Goal: Task Accomplishment & Management: Use online tool/utility

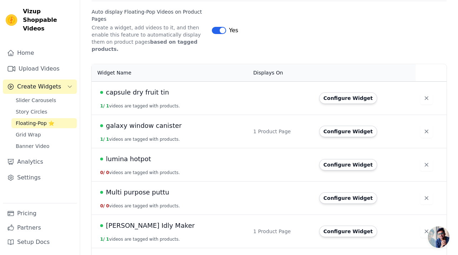
scroll to position [141, 0]
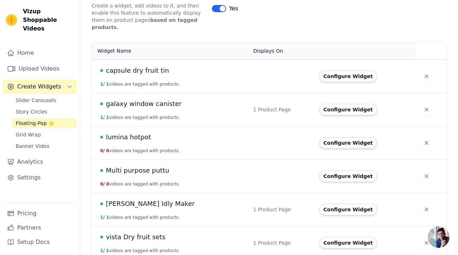
click at [328, 138] on button "Configure Widget" at bounding box center [348, 142] width 58 height 11
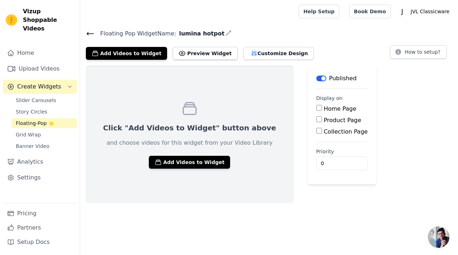
click at [438, 235] on span "Open chat" at bounding box center [438, 236] width 21 height 21
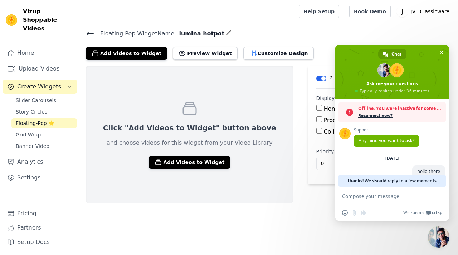
scroll to position [18, 0]
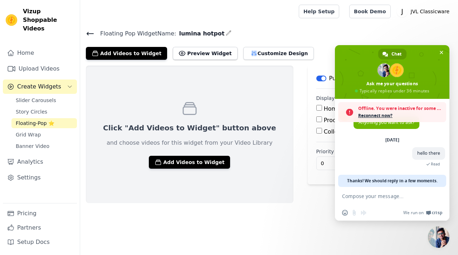
click at [379, 115] on span "Reconnect now?" at bounding box center [400, 115] width 85 height 7
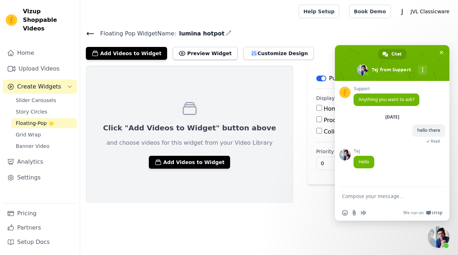
scroll to position [0, 0]
click at [437, 241] on span "Close chat" at bounding box center [438, 236] width 21 height 21
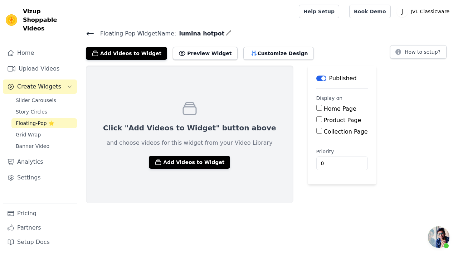
click at [317, 119] on input "Product Page" at bounding box center [320, 119] width 6 height 6
checkbox input "true"
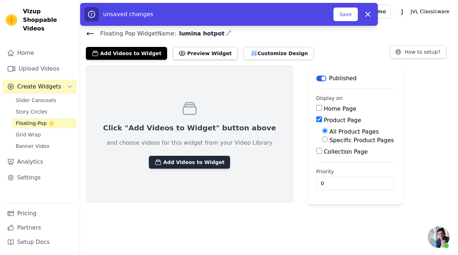
click at [186, 161] on button "Add Videos to Widget" at bounding box center [189, 162] width 81 height 13
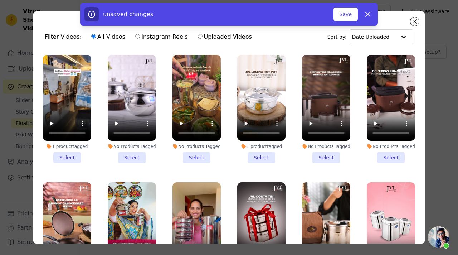
click at [259, 156] on li "1 product tagged Select" at bounding box center [261, 109] width 48 height 108
click at [0, 0] on input "1 product tagged Select" at bounding box center [0, 0] width 0 height 0
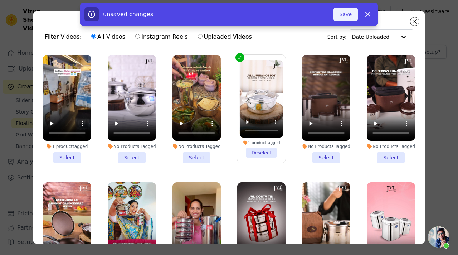
click at [347, 16] on button "Save" at bounding box center [346, 15] width 24 height 14
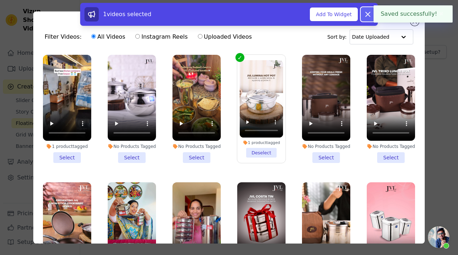
click at [368, 14] on icon at bounding box center [368, 14] width 4 height 4
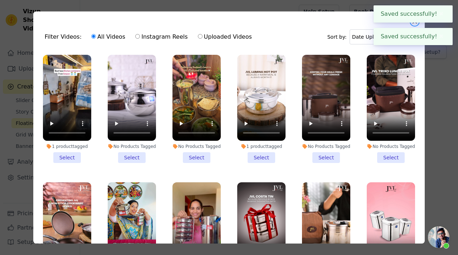
click at [417, 24] on button "Close modal" at bounding box center [415, 21] width 9 height 9
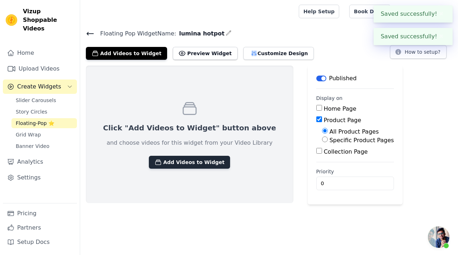
click at [179, 163] on button "Add Videos to Widget" at bounding box center [189, 162] width 81 height 13
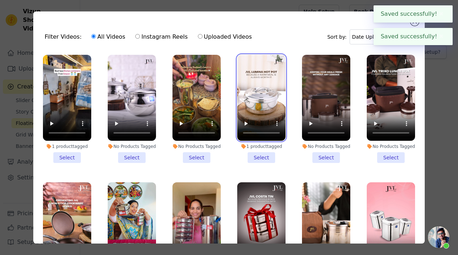
click at [265, 93] on video at bounding box center [261, 98] width 48 height 86
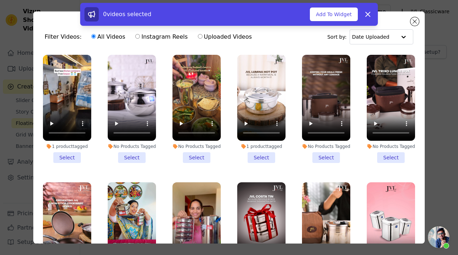
click at [266, 158] on li "1 product tagged Select" at bounding box center [261, 109] width 48 height 108
click at [0, 0] on input "1 product tagged Select" at bounding box center [0, 0] width 0 height 0
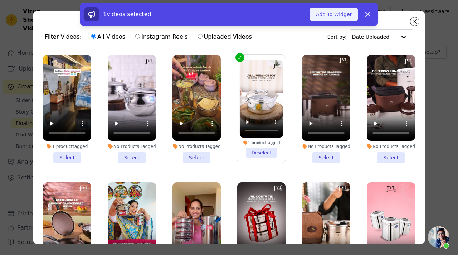
click at [338, 15] on button "Add To Widget" at bounding box center [334, 15] width 48 height 14
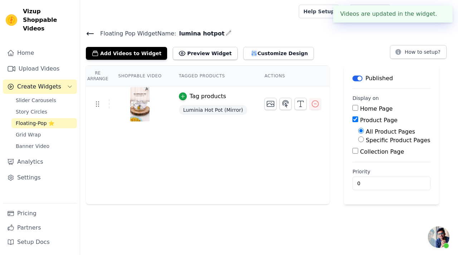
click at [360, 139] on input "Specific Product Pages" at bounding box center [361, 139] width 6 height 6
radio input "true"
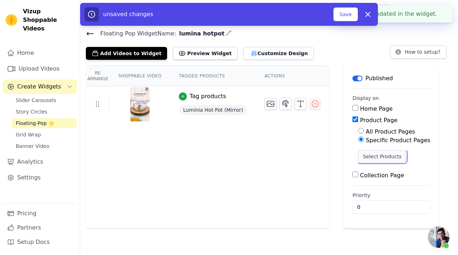
click at [365, 157] on button "Select Products" at bounding box center [382, 156] width 48 height 12
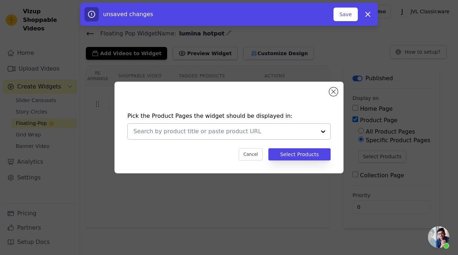
click at [282, 136] on div at bounding box center [225, 132] width 183 height 16
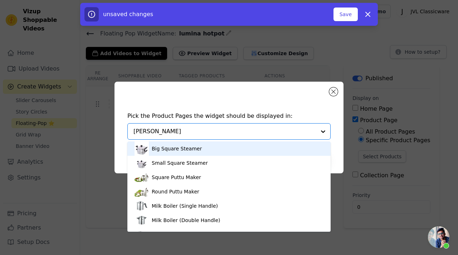
type input "lumi"
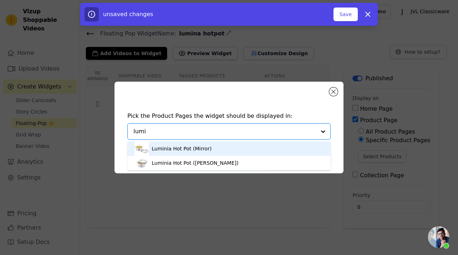
click at [210, 150] on div "Luminia Hot Pot (Mirror)" at bounding box center [229, 148] width 189 height 14
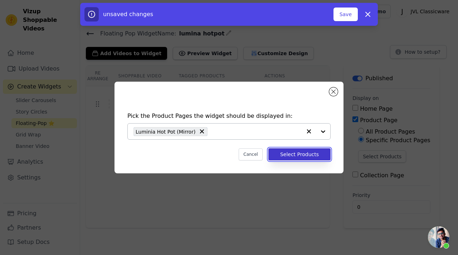
click at [279, 156] on button "Select Products" at bounding box center [300, 154] width 62 height 12
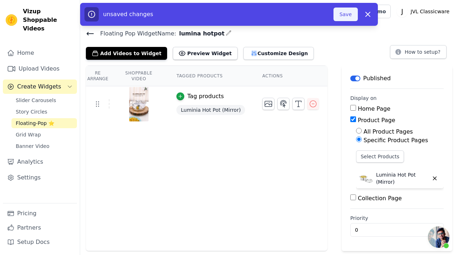
click at [346, 16] on button "Save" at bounding box center [346, 15] width 24 height 14
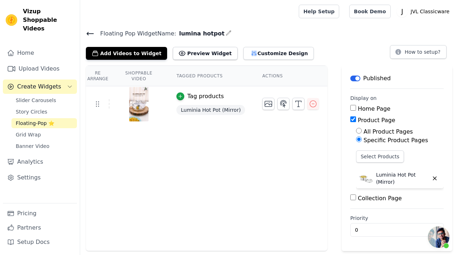
click at [436, 233] on span "Open chat" at bounding box center [438, 236] width 21 height 21
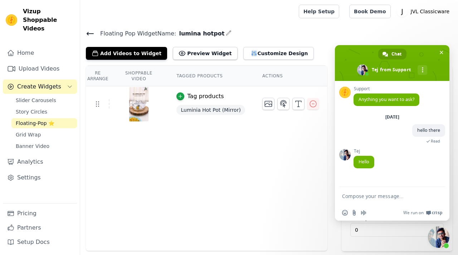
click at [366, 198] on textarea "Compose your message..." at bounding box center [384, 196] width 85 height 6
paste textarea "Our website has a 20% discount, but in the popup it is showing incorrectly as 4…"
type textarea "Our website has a 20% discount, but in the popup it is showing incorrectly as 4…"
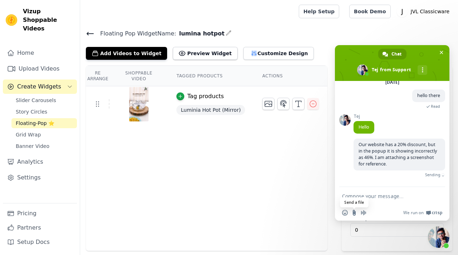
click at [355, 212] on input "Send a file" at bounding box center [355, 213] width 6 height 6
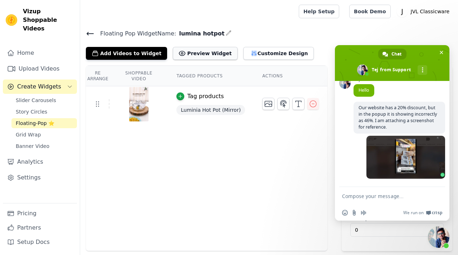
scroll to position [72, 0]
click at [372, 196] on textarea "Compose your message..." at bounding box center [384, 196] width 85 height 6
paste textarea "[URL][DOMAIN_NAME][PERSON_NAME]"
type textarea "[URL][DOMAIN_NAME][PERSON_NAME]"
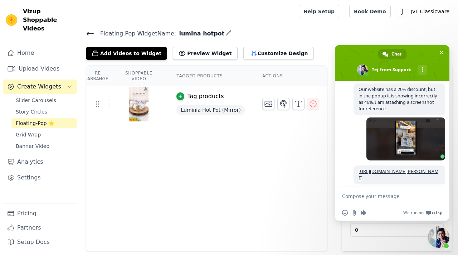
scroll to position [104, 0]
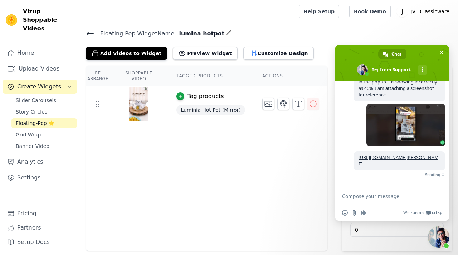
click at [363, 195] on textarea "Compose your message..." at bounding box center [384, 196] width 85 height 6
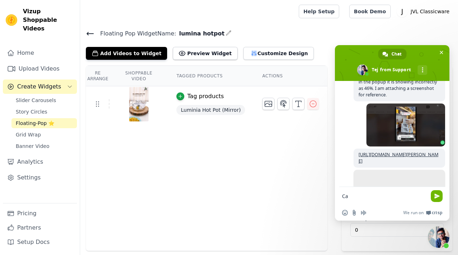
type textarea "C"
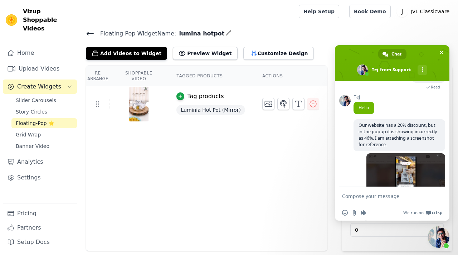
scroll to position [139, 0]
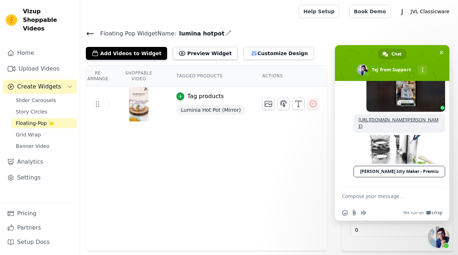
click at [314, 192] on div "Re Arrange Shoppable Video Tagged Products Actions Tag products Luminia Hot Pot…" at bounding box center [207, 159] width 242 height 186
click at [90, 32] on icon at bounding box center [90, 33] width 9 height 9
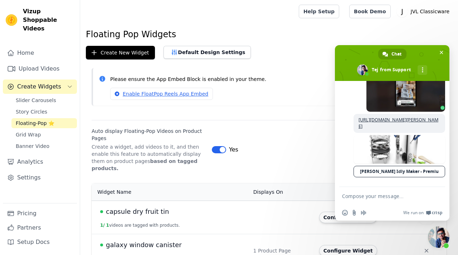
scroll to position [141, 0]
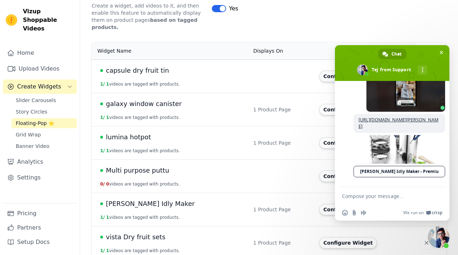
click at [321, 71] on button "Configure Widget" at bounding box center [348, 76] width 58 height 11
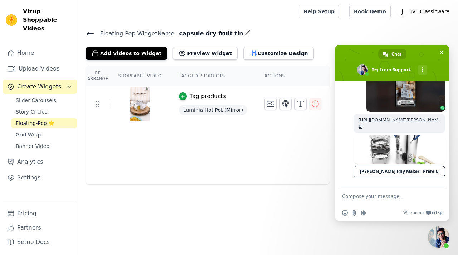
click at [435, 234] on span "Close chat" at bounding box center [438, 236] width 21 height 21
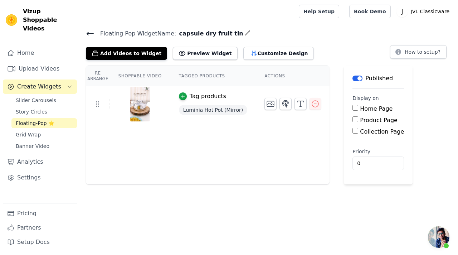
click at [353, 119] on input "Product Page" at bounding box center [356, 119] width 6 height 6
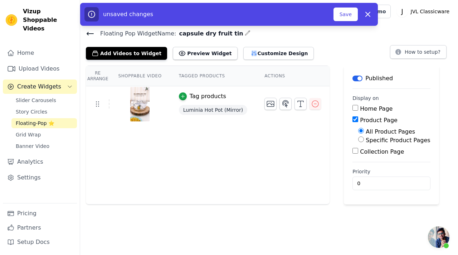
click at [135, 107] on img at bounding box center [140, 104] width 20 height 34
click at [137, 97] on img at bounding box center [140, 104] width 20 height 34
click at [94, 105] on icon at bounding box center [97, 104] width 9 height 9
click at [314, 105] on icon "button" at bounding box center [315, 104] width 9 height 9
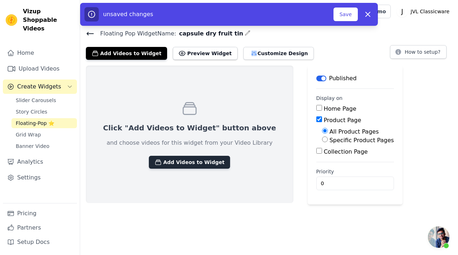
click at [181, 167] on button "Add Videos to Widget" at bounding box center [189, 162] width 81 height 13
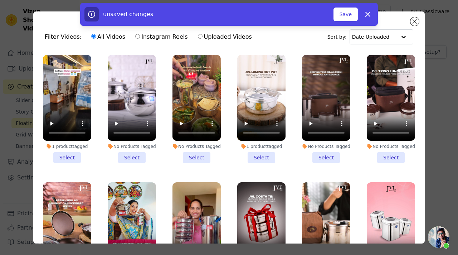
click at [410, 18] on div "unsaved changes Save Dismiss" at bounding box center [229, 14] width 458 height 23
click at [370, 12] on icon "button" at bounding box center [368, 14] width 4 height 4
checkbox input "false"
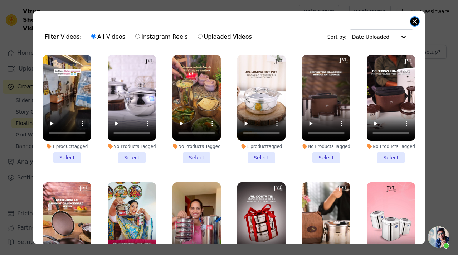
click at [414, 24] on button "Close modal" at bounding box center [415, 21] width 9 height 9
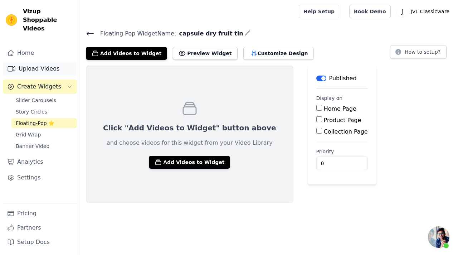
click at [45, 62] on link "Upload Videos" at bounding box center [40, 69] width 74 height 14
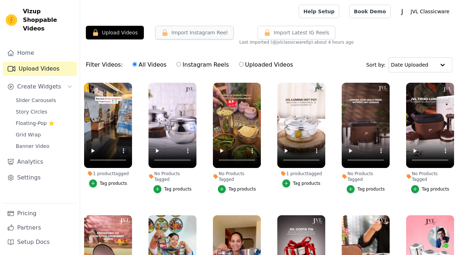
click at [202, 30] on button "Import Instagram Reel" at bounding box center [194, 33] width 78 height 14
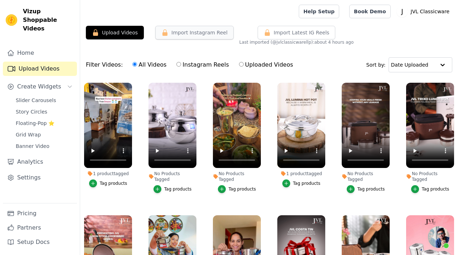
click at [202, 30] on button "Import Instagram Reel" at bounding box center [194, 33] width 78 height 14
